Goal: Transaction & Acquisition: Purchase product/service

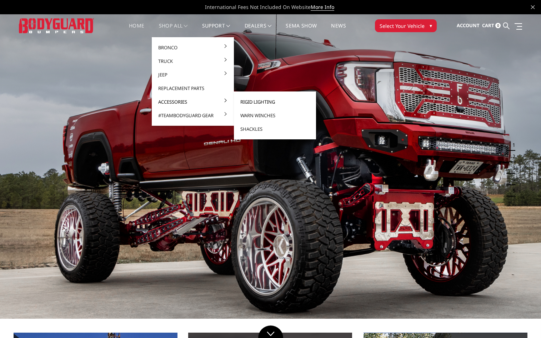
click at [249, 105] on link "Rigid Lighting" at bounding box center [275, 102] width 76 height 14
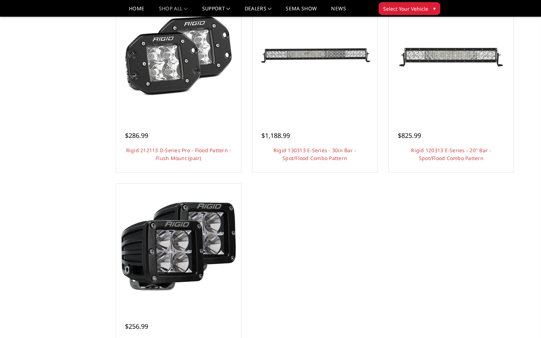
scroll to position [524, 0]
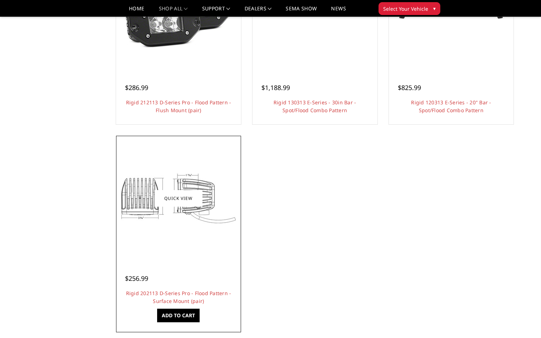
click at [201, 220] on img at bounding box center [179, 198] width 114 height 86
